Goal: Information Seeking & Learning: Learn about a topic

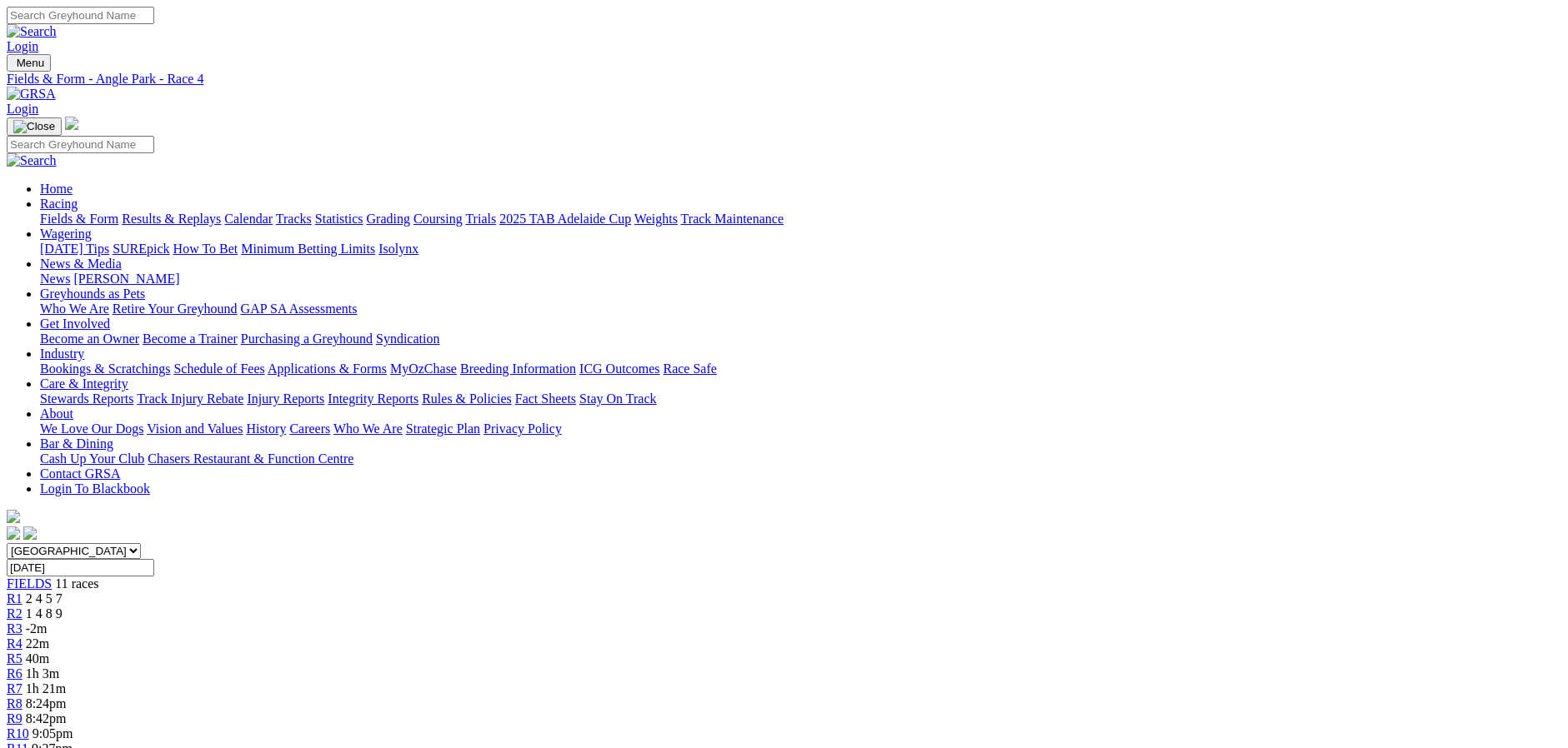
click at [119, 212] on link "Fields & Form" at bounding box center [79, 219] width 79 height 15
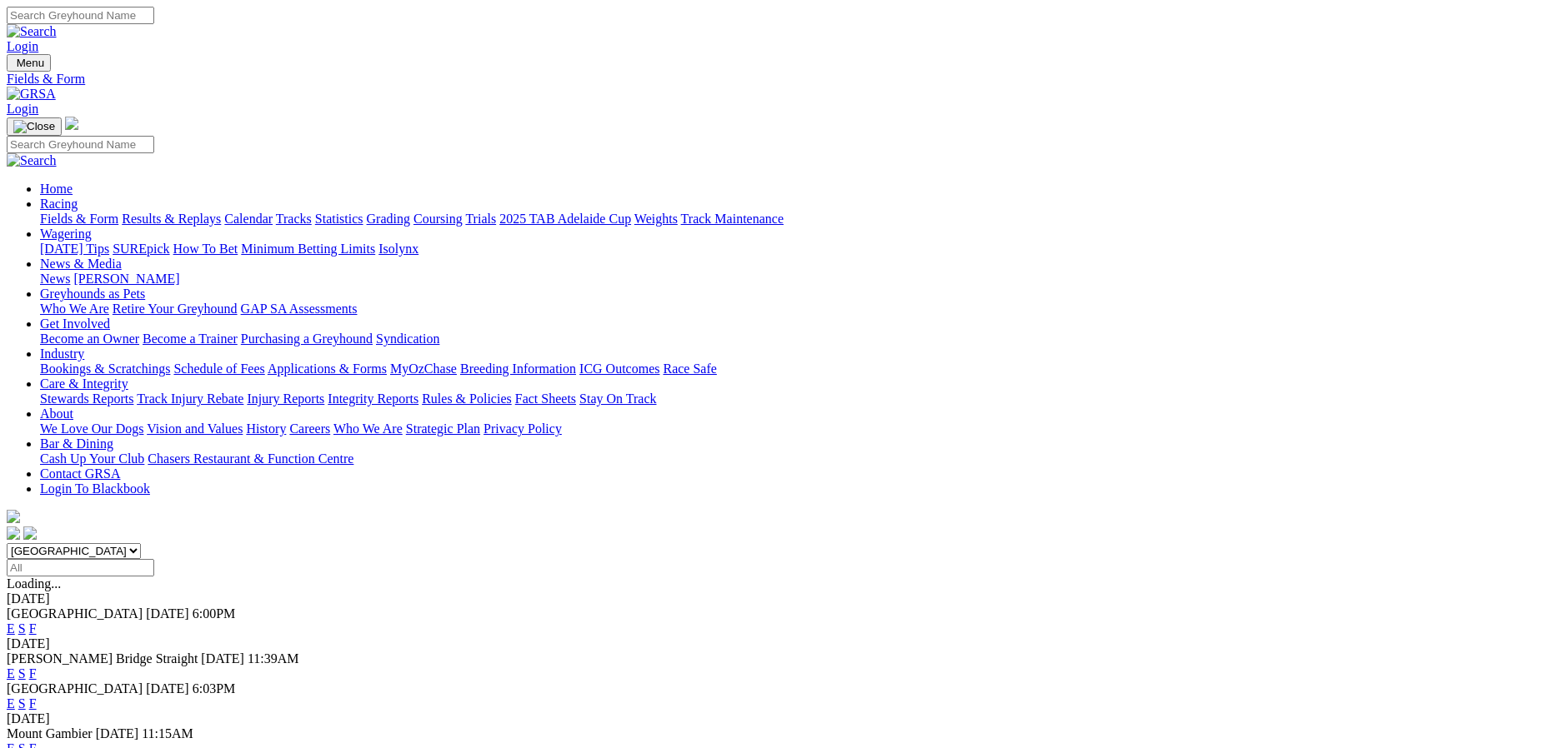
click at [141, 543] on select "South Australia New South Wales Northern Territory Queensland Tasmania Victoria…" at bounding box center [73, 551] width 134 height 16
select select "TAS"
click at [141, 543] on select "South Australia New South Wales Northern Territory Queensland Tasmania Victoria…" at bounding box center [73, 551] width 134 height 16
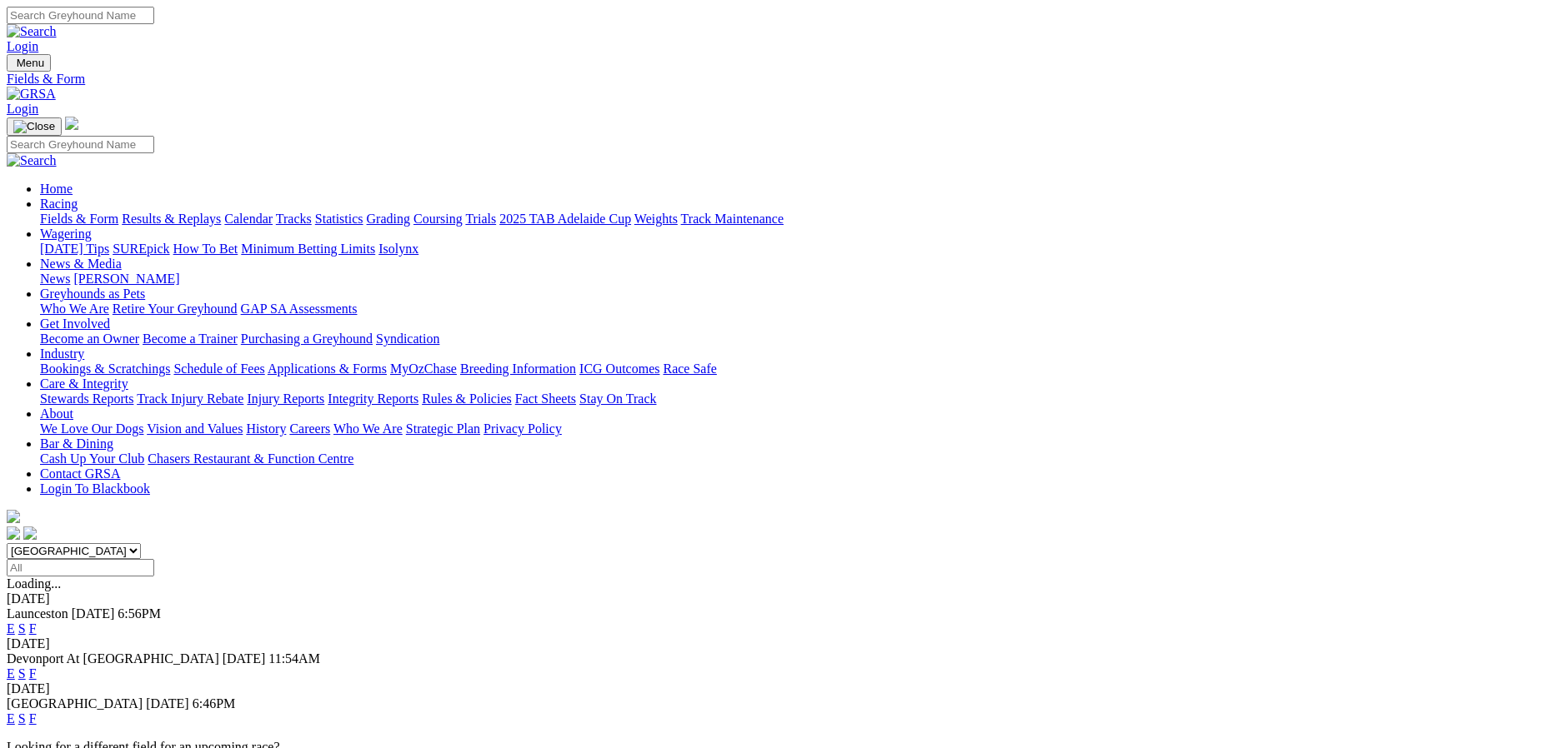
click at [15, 622] on link "E" at bounding box center [10, 629] width 8 height 15
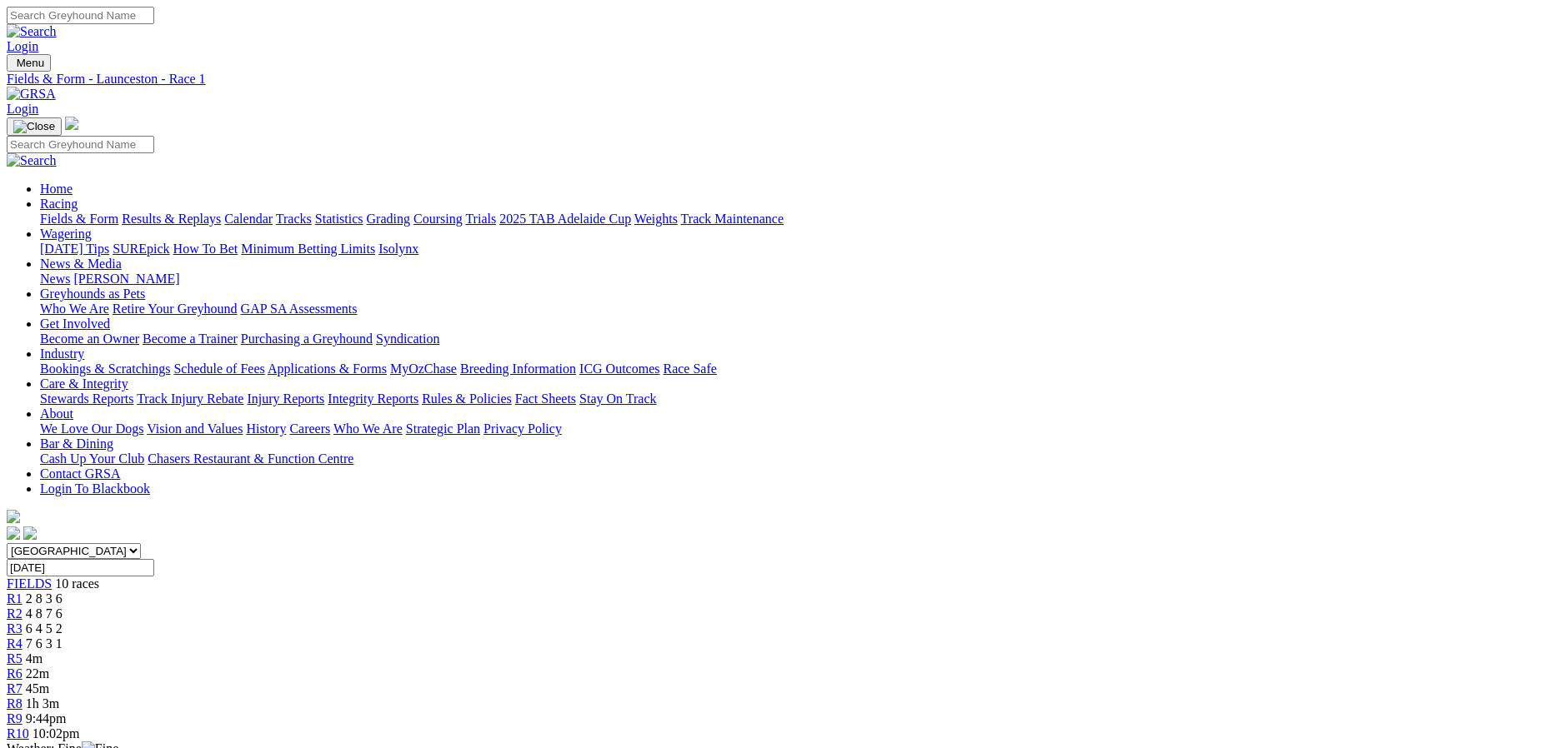
click at [1006, 681] on div "R7 45m" at bounding box center [783, 689] width 1554 height 15
click at [119, 212] on link "Fields & Form" at bounding box center [79, 219] width 79 height 15
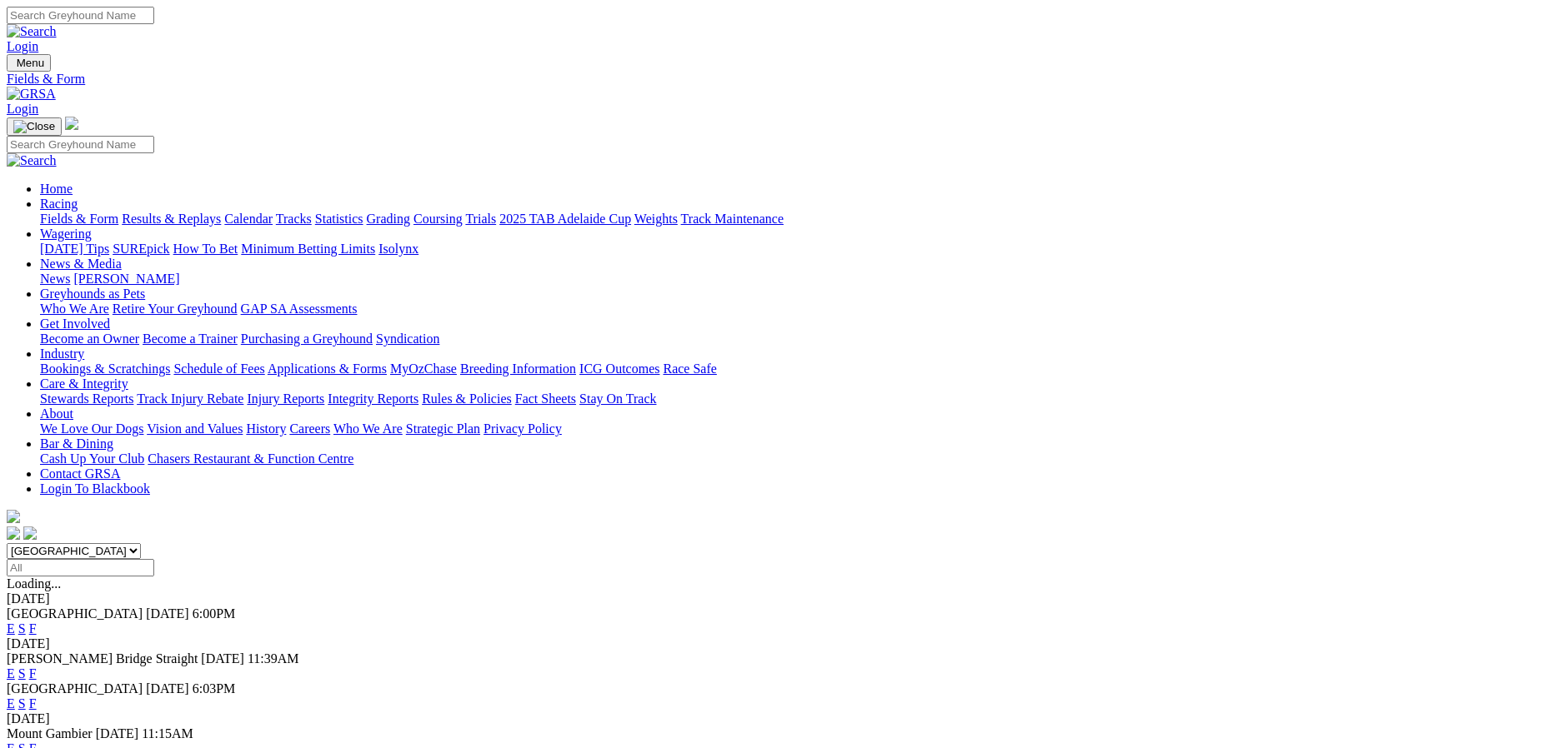
select select "QLD"
click at [141, 543] on select "[GEOGRAPHIC_DATA] [GEOGRAPHIC_DATA] [GEOGRAPHIC_DATA] [GEOGRAPHIC_DATA] [GEOGRA…" at bounding box center [73, 551] width 134 height 16
click at [15, 622] on link "E" at bounding box center [10, 629] width 8 height 15
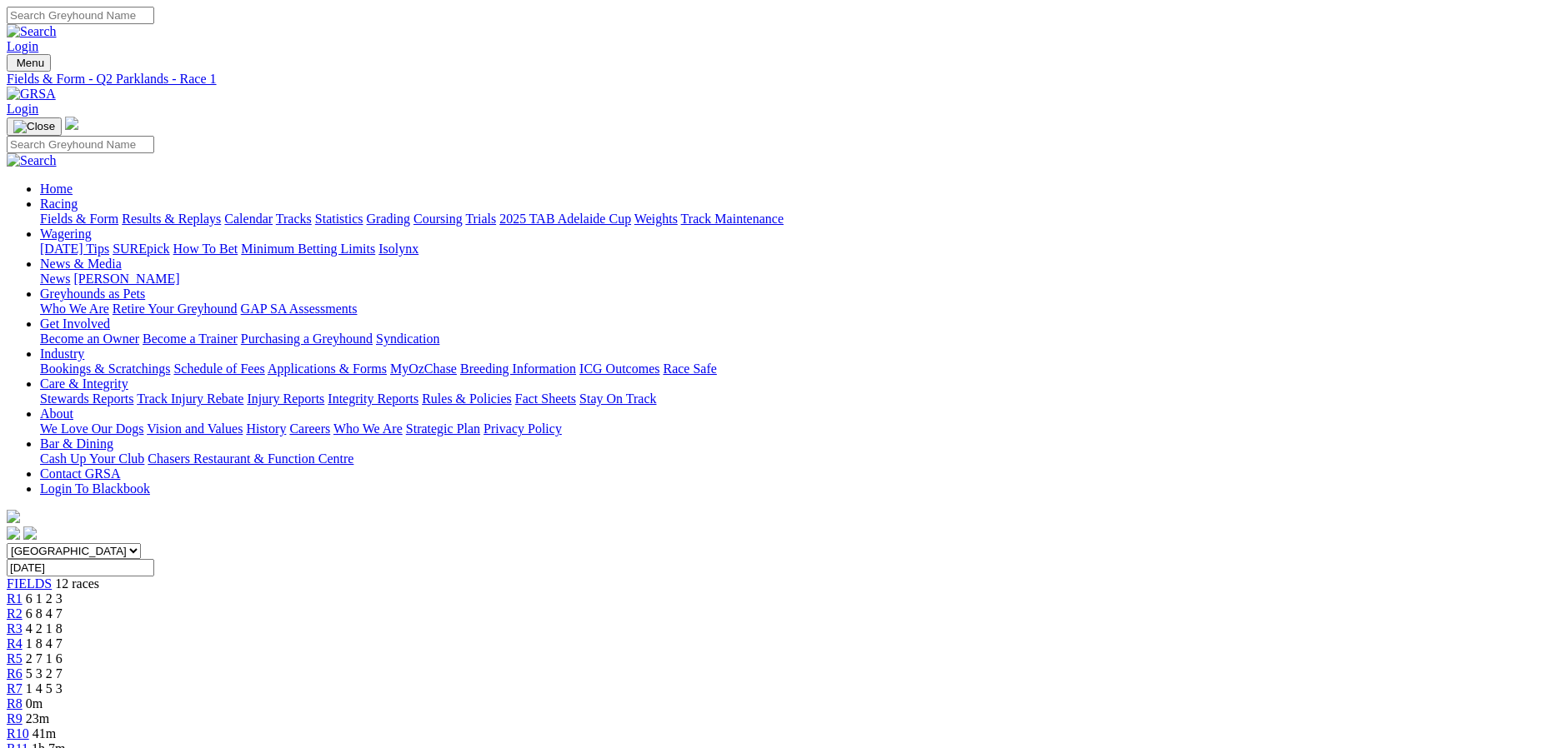
click at [23, 697] on link "R8" at bounding box center [14, 704] width 16 height 15
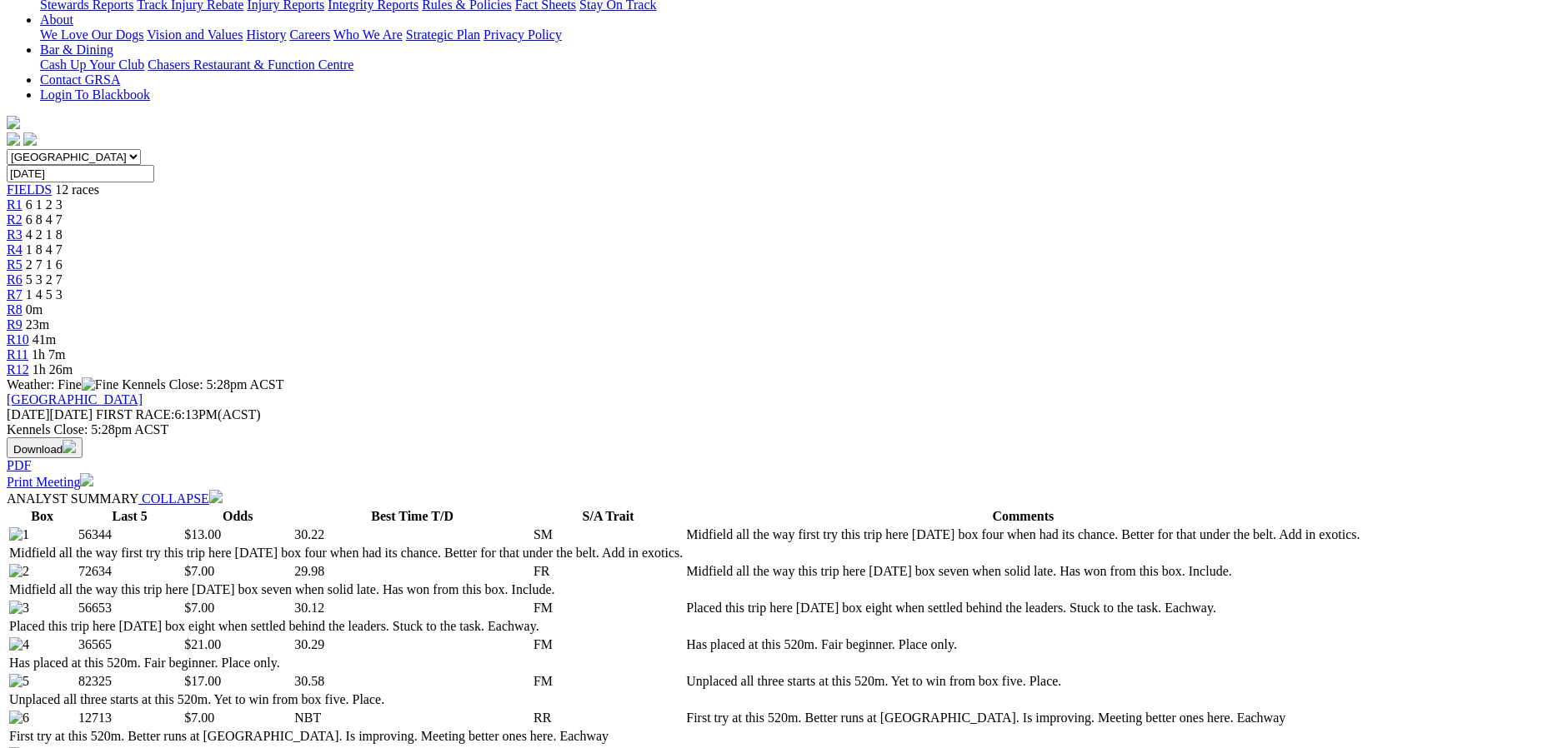
scroll to position [250, 0]
